Goal: Information Seeking & Learning: Learn about a topic

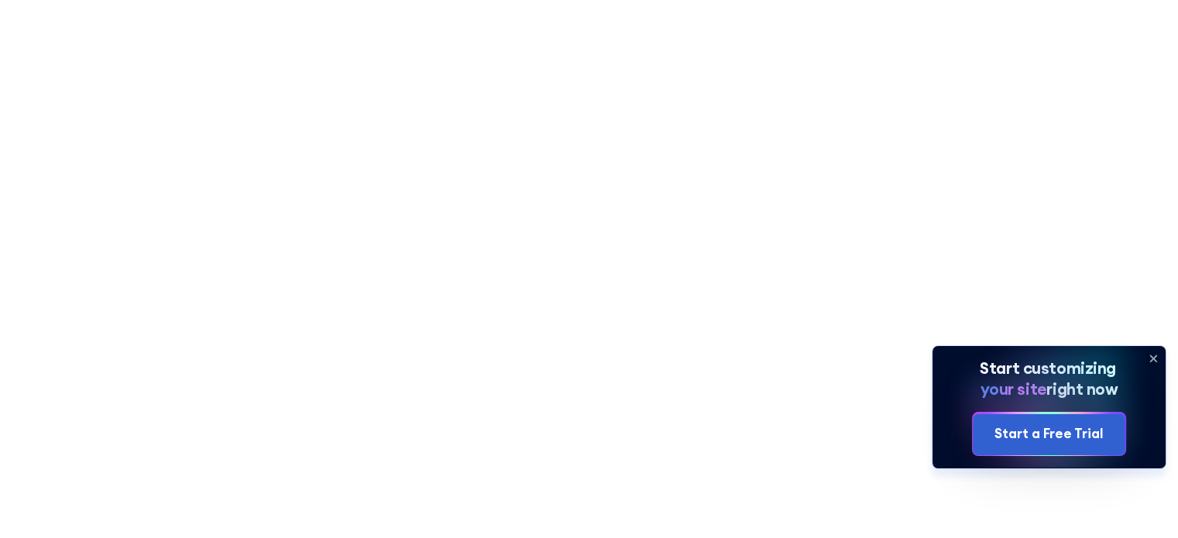
scroll to position [645, 0]
click at [759, 309] on div "Table of Contents ‍ Introduction ‍ What Are SharePoint Templates (And What Do M…" at bounding box center [917, 268] width 344 height 383
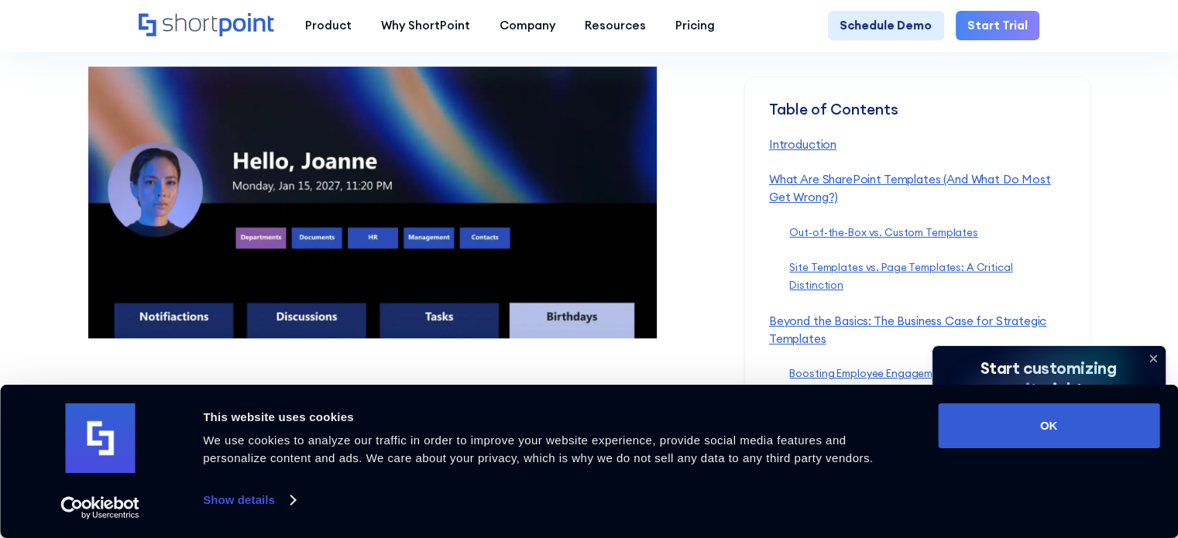
click at [1153, 349] on icon at bounding box center [1153, 358] width 25 height 25
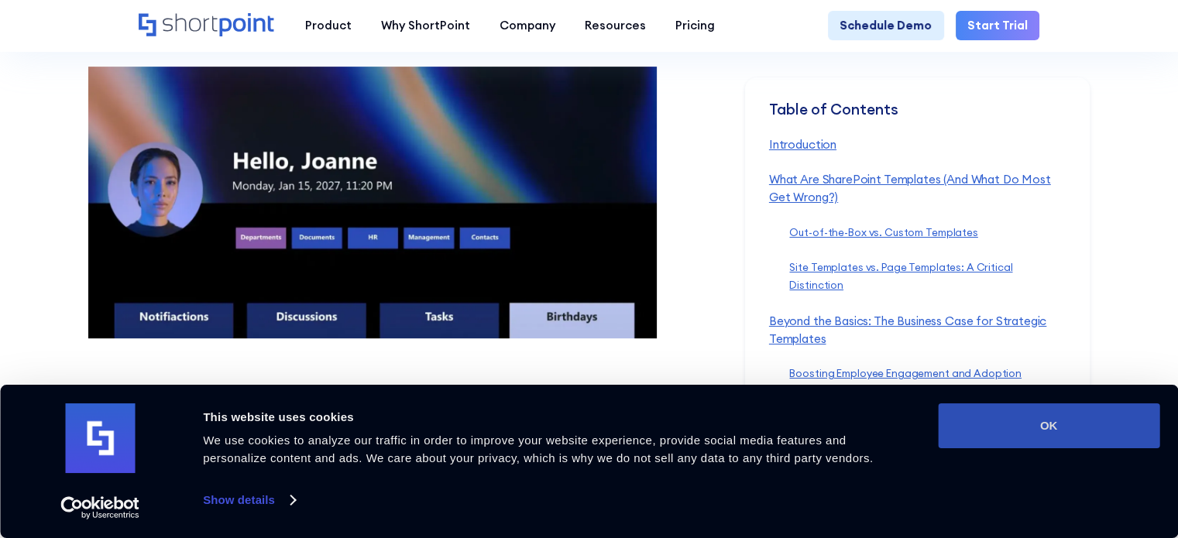
click at [1102, 425] on button "OK" at bounding box center [1049, 426] width 222 height 45
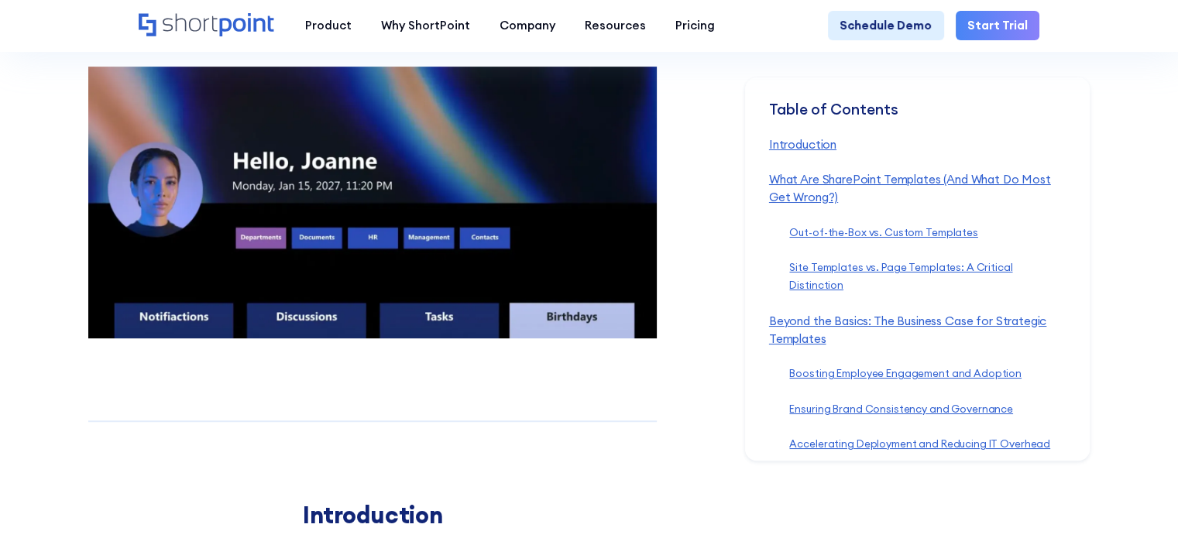
scroll to position [0, 0]
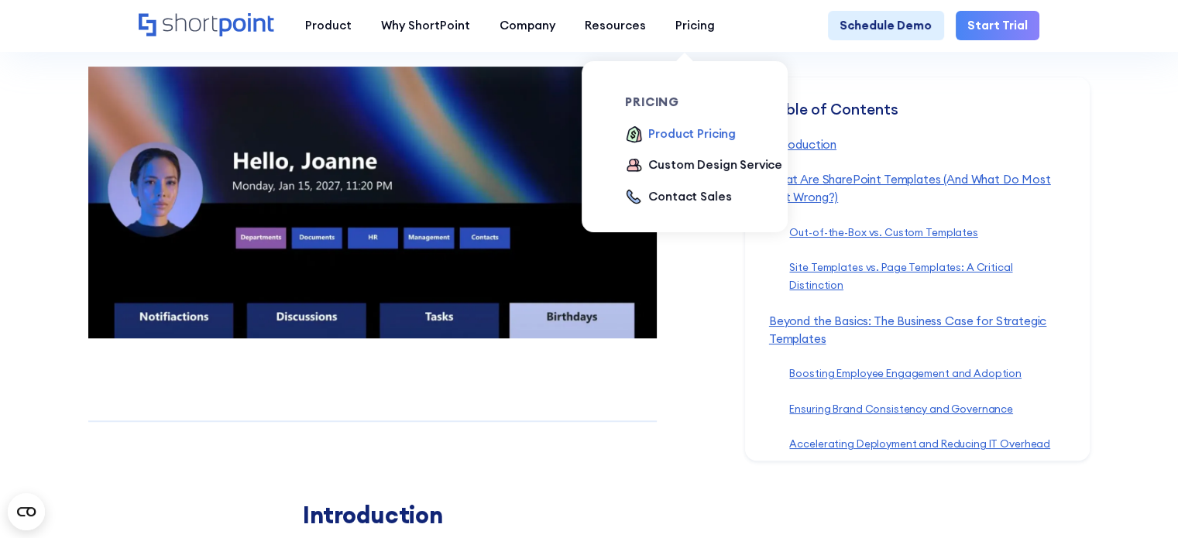
click at [696, 138] on div "Product Pricing" at bounding box center [692, 134] width 88 height 18
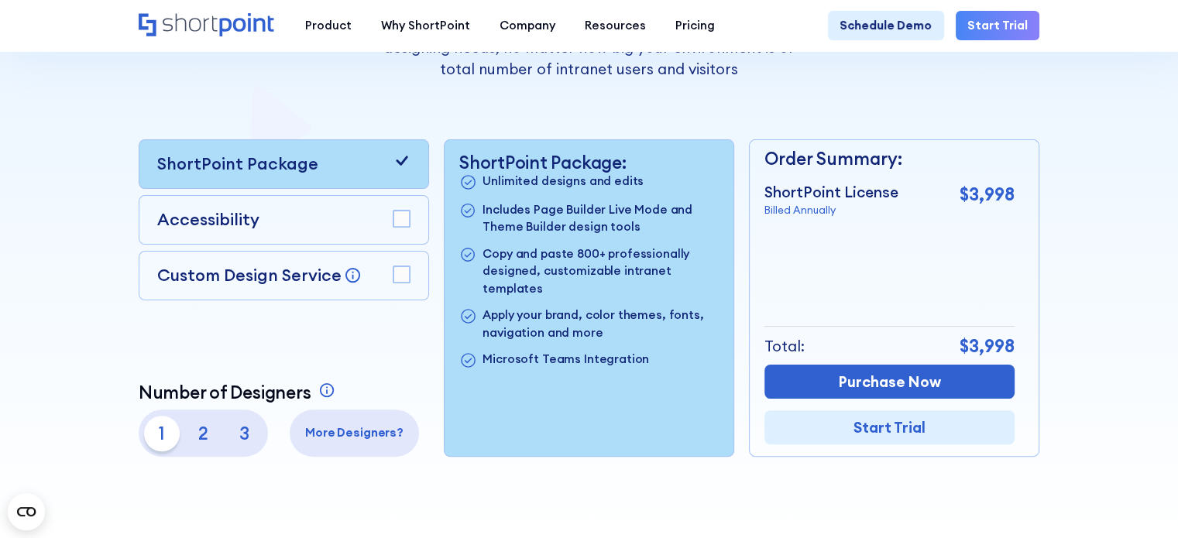
scroll to position [335, 0]
